Goal: Task Accomplishment & Management: Use online tool/utility

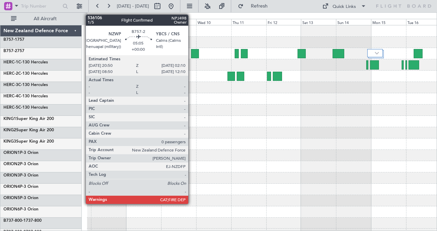
click at [192, 51] on div at bounding box center [195, 53] width 8 height 9
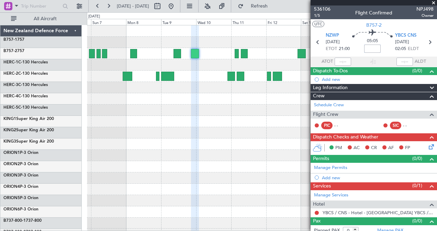
click at [373, 48] on input at bounding box center [372, 49] width 16 height 8
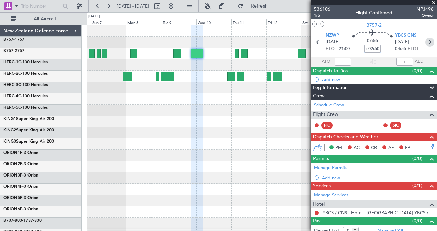
type input "+02:50"
click at [425, 42] on icon at bounding box center [429, 42] width 9 height 9
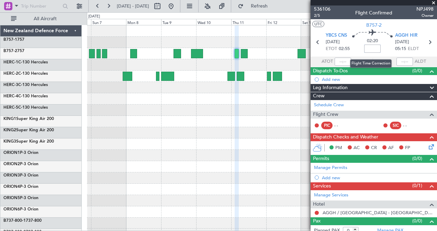
click at [370, 48] on input at bounding box center [372, 49] width 16 height 8
click at [425, 43] on icon at bounding box center [429, 42] width 9 height 9
type input "+00:15"
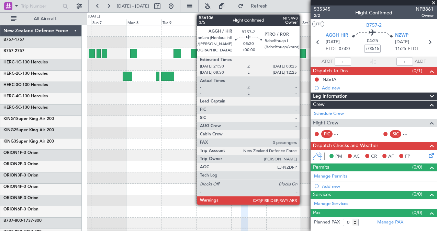
click at [303, 53] on div at bounding box center [301, 53] width 8 height 9
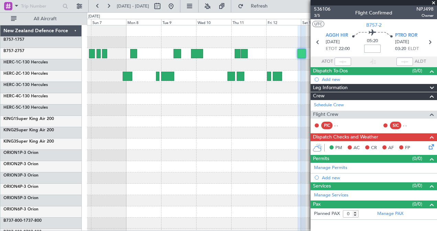
click at [373, 48] on input at bounding box center [372, 49] width 16 height 8
type input "+01:00"
click at [431, 42] on icon at bounding box center [429, 42] width 9 height 9
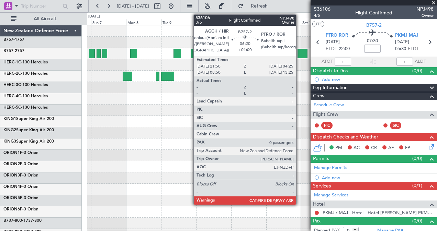
click at [299, 51] on div at bounding box center [302, 53] width 10 height 9
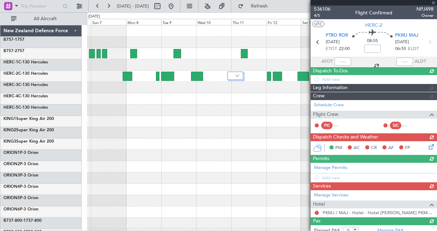
type input "-01:05"
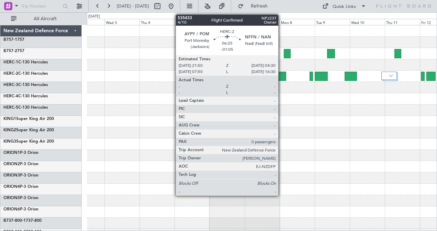
click at [281, 75] on div at bounding box center [281, 76] width 10 height 9
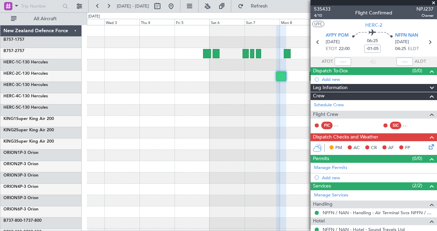
click at [433, 1] on span at bounding box center [433, 3] width 7 height 6
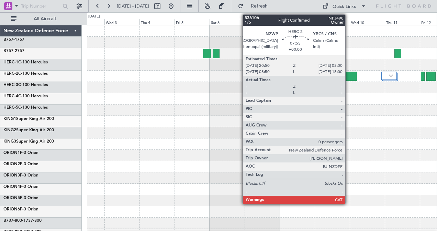
click at [348, 74] on div at bounding box center [350, 76] width 12 height 9
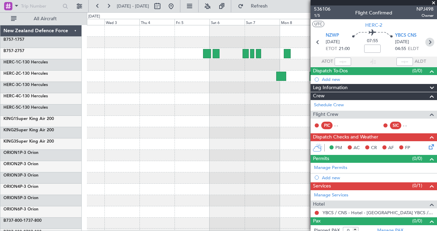
click at [425, 41] on icon at bounding box center [429, 42] width 9 height 9
type input "-00:50"
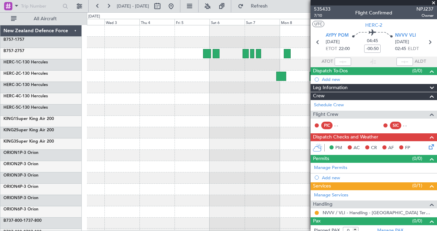
click at [433, 2] on span at bounding box center [433, 3] width 7 height 6
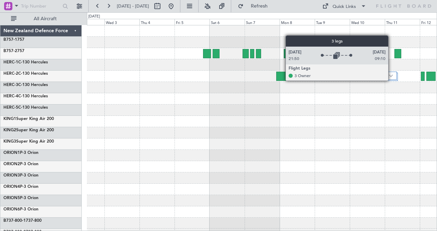
click at [391, 80] on div at bounding box center [390, 77] width 16 height 8
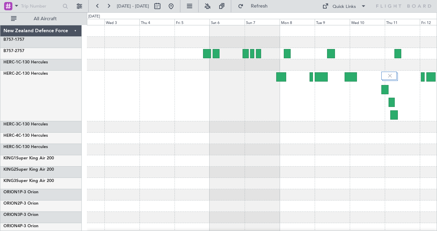
click at [388, 86] on div at bounding box center [262, 96] width 350 height 51
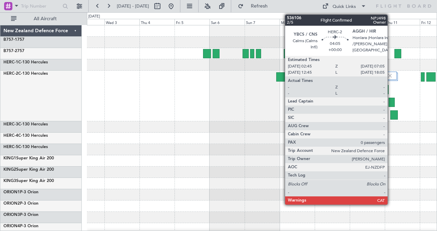
click at [391, 100] on div at bounding box center [391, 102] width 7 height 9
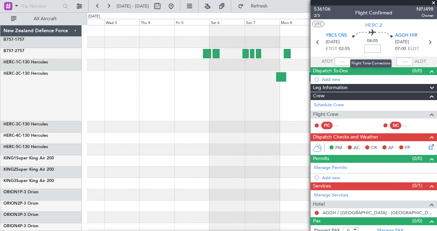
click at [368, 48] on input at bounding box center [372, 49] width 16 height 8
click at [426, 42] on icon at bounding box center [429, 42] width 9 height 9
type input "-00:45"
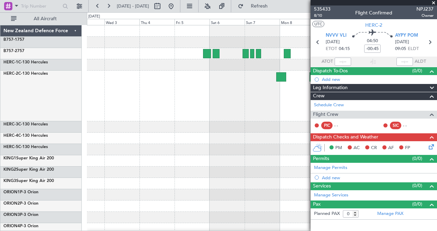
click at [433, 1] on span at bounding box center [433, 3] width 7 height 6
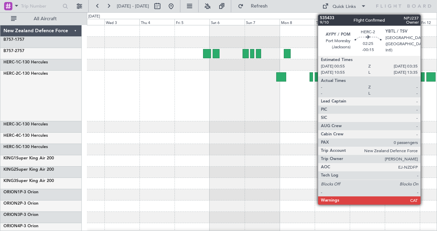
click at [423, 73] on div at bounding box center [422, 76] width 4 height 9
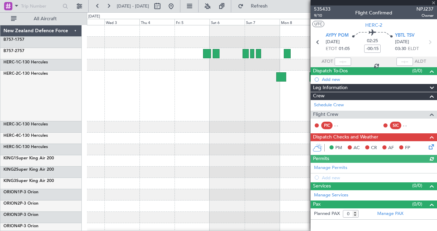
click at [434, 1] on div at bounding box center [373, 2] width 126 height 5
click at [433, 3] on span at bounding box center [433, 3] width 7 height 6
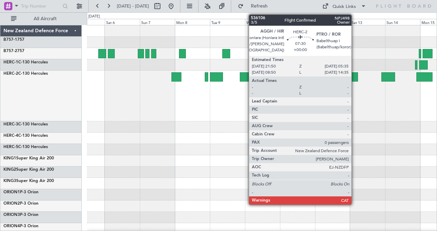
click at [355, 78] on div at bounding box center [351, 76] width 11 height 9
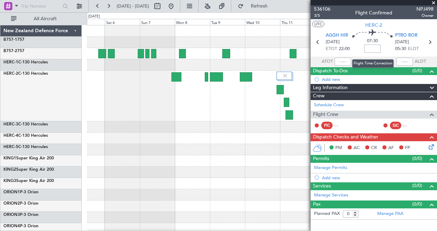
click at [371, 47] on input at bounding box center [372, 49] width 16 height 8
type input "-01:10"
click at [429, 42] on icon at bounding box center [429, 42] width 9 height 9
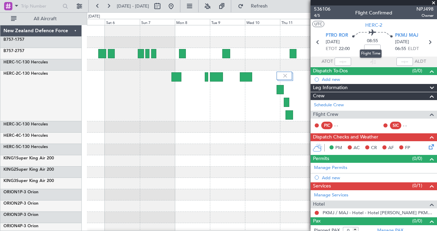
click at [369, 48] on mat-tooltip-component "Flight Time" at bounding box center [371, 54] width 32 height 18
click at [369, 45] on mat-tooltip-component "Flight Time" at bounding box center [371, 54] width 32 height 18
click at [368, 47] on input at bounding box center [372, 49] width 16 height 8
type input "-01:05"
click at [426, 42] on icon at bounding box center [429, 42] width 9 height 9
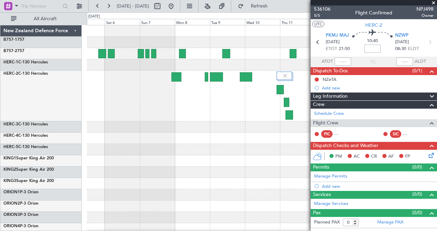
click at [373, 50] on input at bounding box center [372, 49] width 16 height 8
type input "-00:40"
drag, startPoint x: 432, startPoint y: 1, endPoint x: 412, endPoint y: 13, distance: 23.2
click at [432, 1] on span at bounding box center [433, 3] width 7 height 6
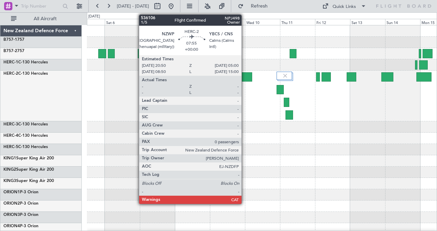
click at [245, 78] on div at bounding box center [246, 76] width 12 height 9
